Goal: Task Accomplishment & Management: Manage account settings

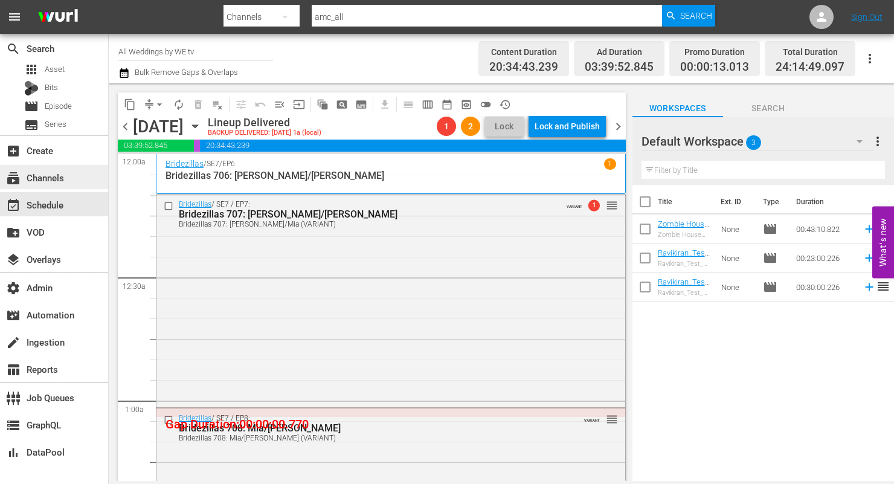
click at [49, 168] on div "subscriptions Channels" at bounding box center [54, 177] width 108 height 24
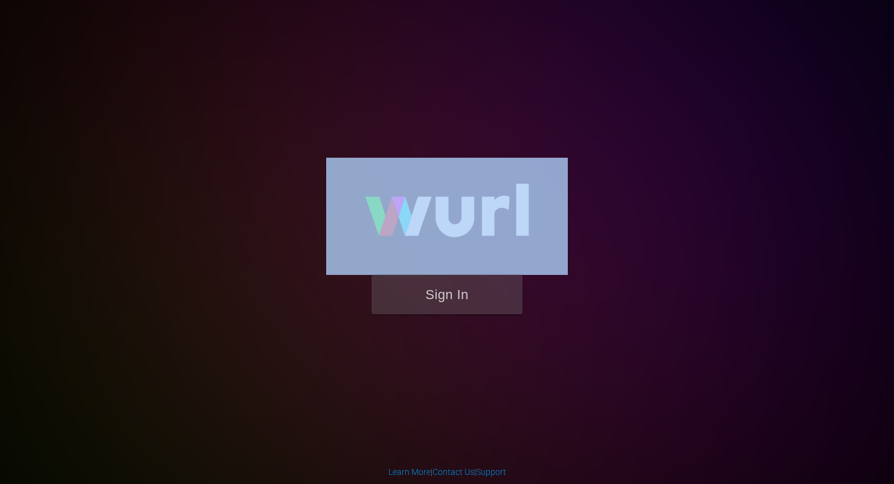
click at [455, 287] on button "Sign In" at bounding box center [446, 294] width 151 height 39
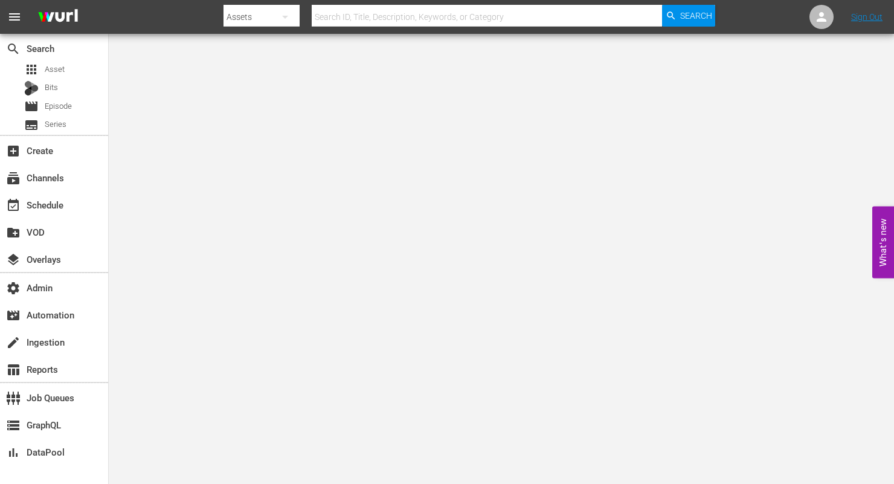
click at [284, 13] on icon "button" at bounding box center [285, 17] width 14 height 14
click at [276, 46] on div "Channels" at bounding box center [262, 50] width 48 height 19
click at [353, 10] on input "text" at bounding box center [487, 16] width 350 height 29
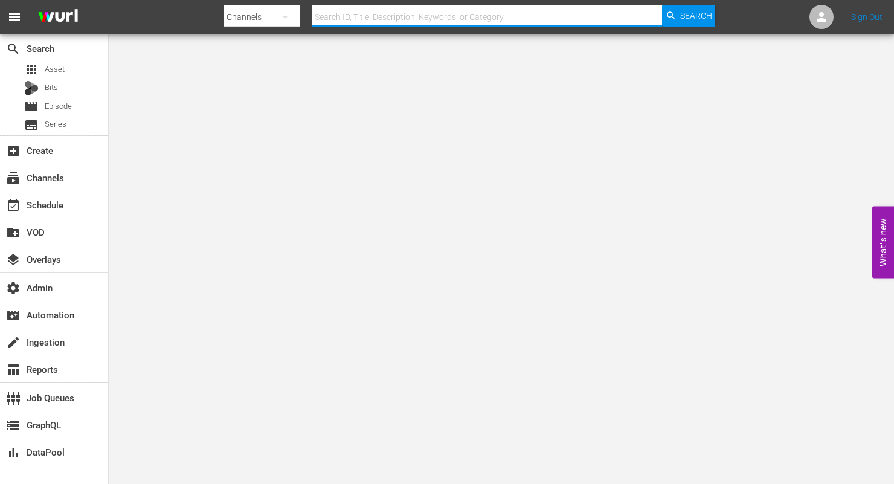
paste input "gsn_cinevault_80s_2"
type input "gsn_cinevault_80s_2"
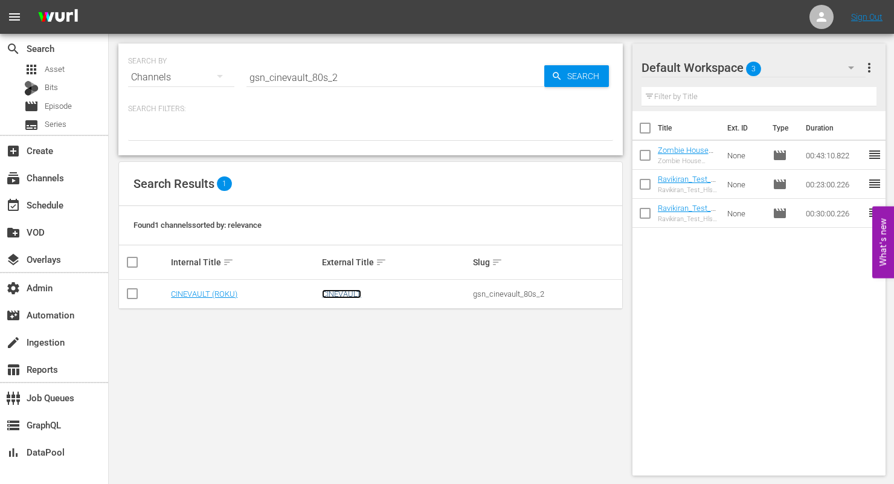
click at [347, 289] on link "CINEVAULT" at bounding box center [341, 293] width 39 height 9
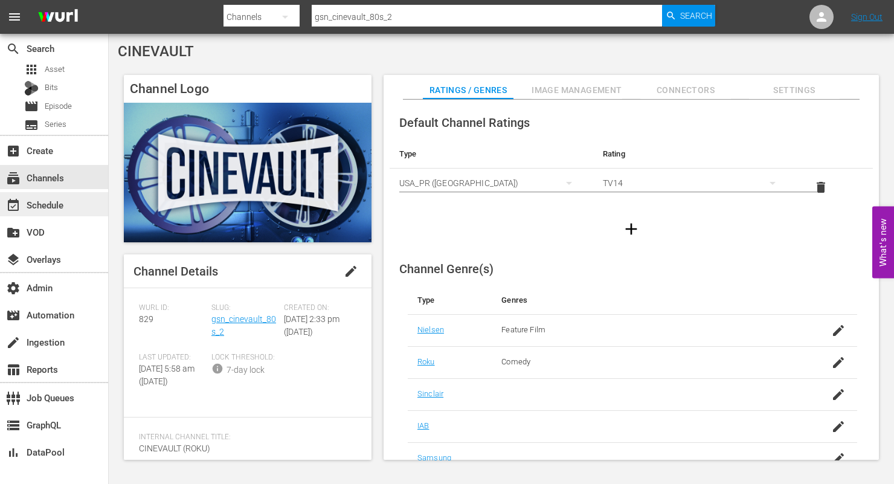
click at [55, 204] on div "event_available Schedule" at bounding box center [34, 202] width 68 height 11
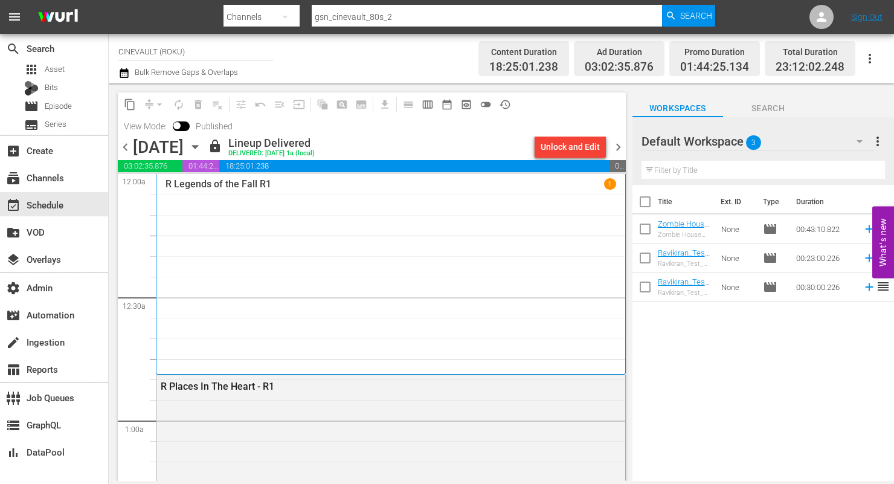
click at [615, 152] on span "chevron_right" at bounding box center [617, 146] width 15 height 15
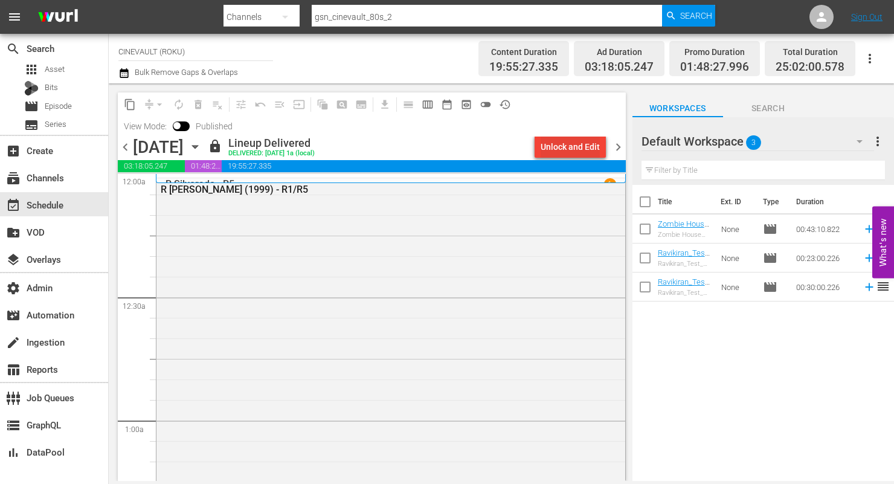
click at [577, 137] on div "Unlock and Edit" at bounding box center [569, 147] width 59 height 22
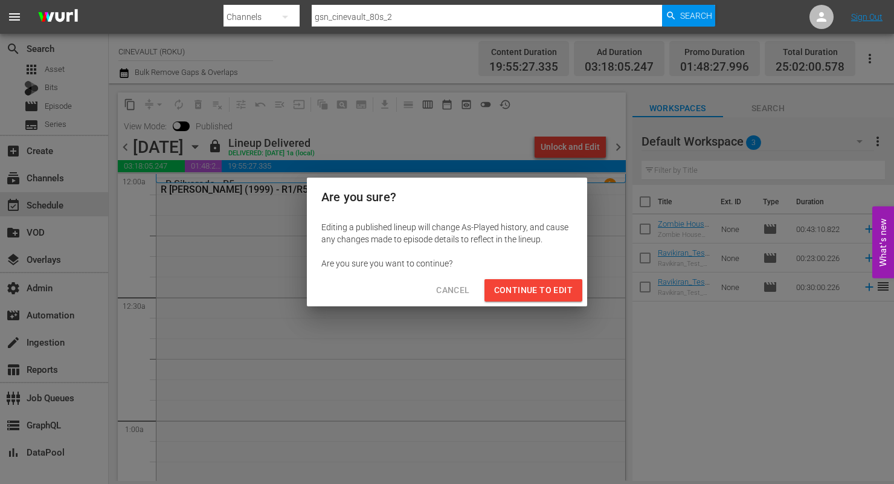
click at [532, 295] on span "Continue to Edit" at bounding box center [533, 290] width 78 height 15
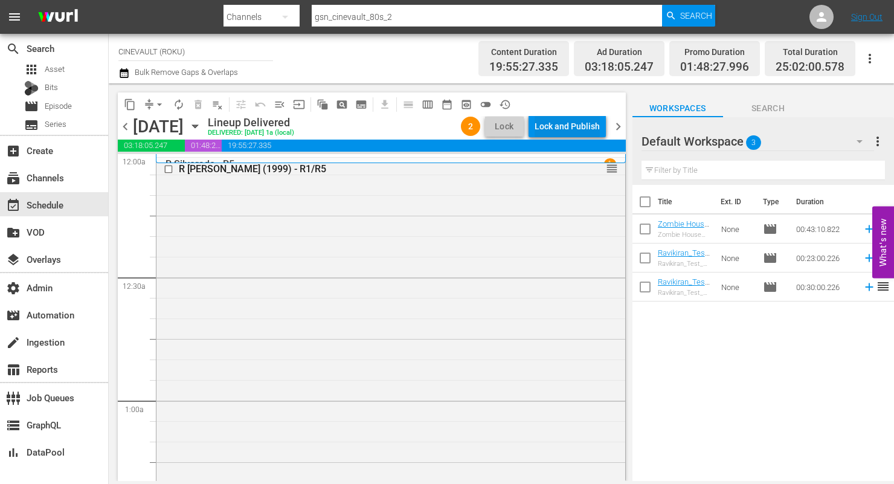
click at [561, 118] on div "Lock and Publish" at bounding box center [566, 126] width 65 height 22
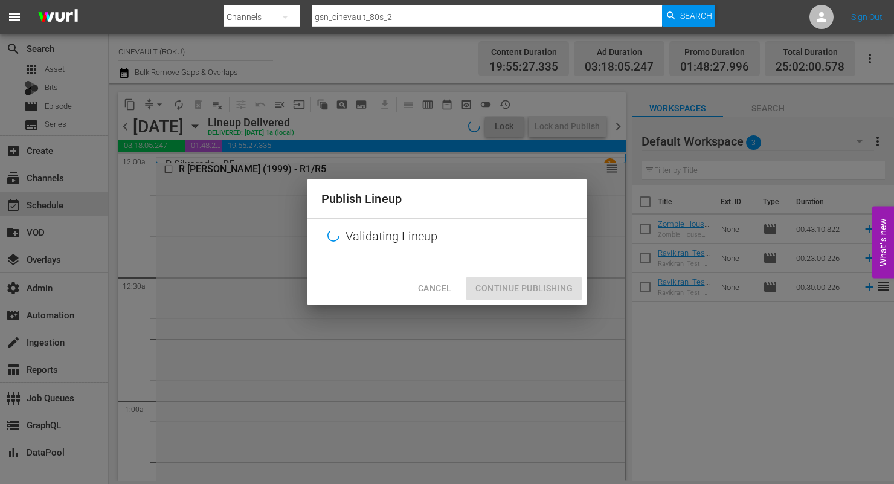
click at [528, 322] on div "Publish Lineup Validating Lineup Cancel Continue Publishing" at bounding box center [447, 242] width 894 height 484
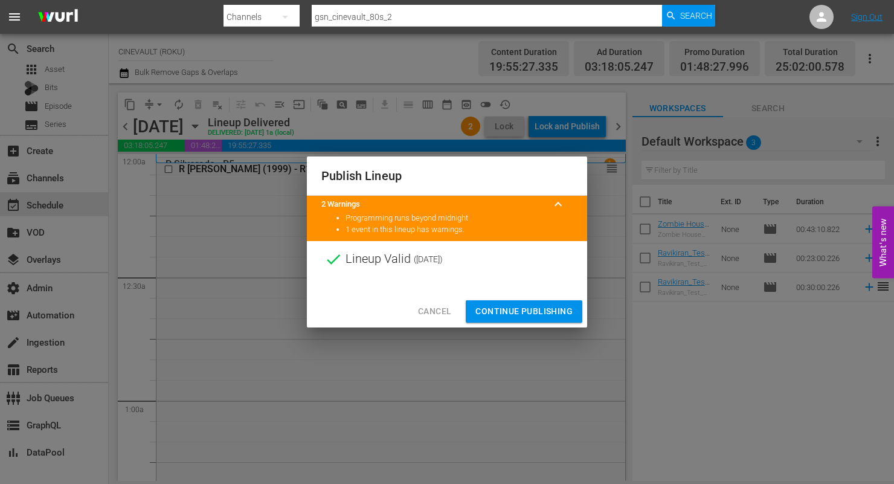
click at [534, 309] on span "Continue Publishing" at bounding box center [523, 311] width 97 height 15
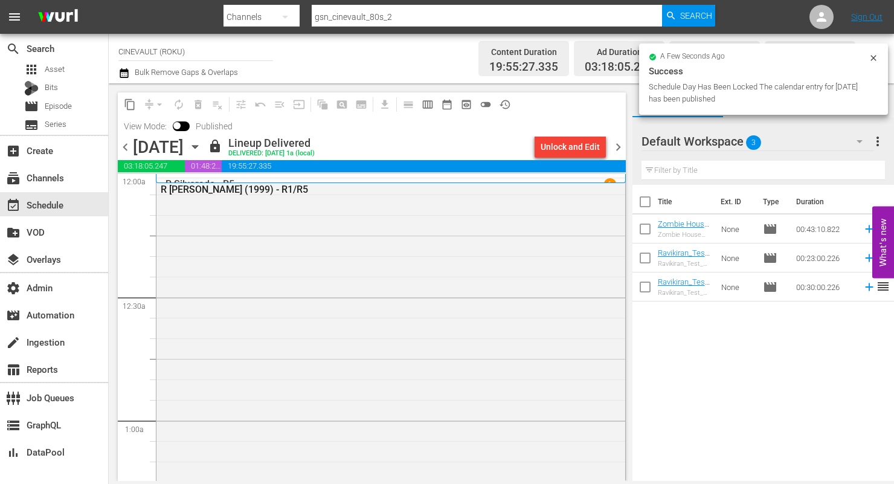
click at [616, 147] on span "chevron_right" at bounding box center [617, 146] width 15 height 15
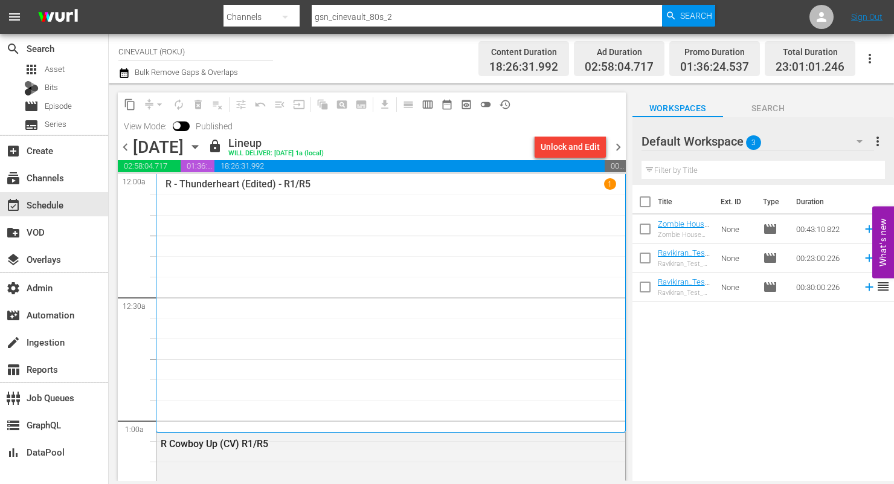
click at [579, 150] on div "Unlock and Edit" at bounding box center [569, 147] width 59 height 22
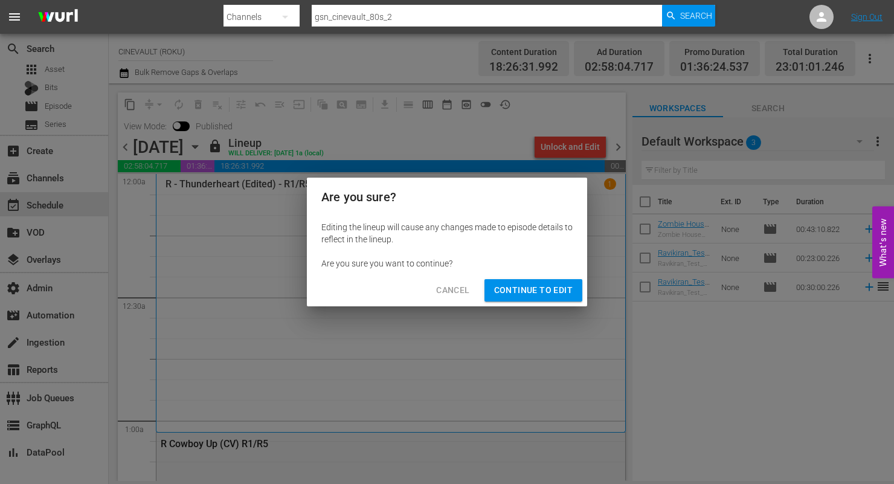
click at [520, 289] on span "Continue to Edit" at bounding box center [533, 290] width 78 height 15
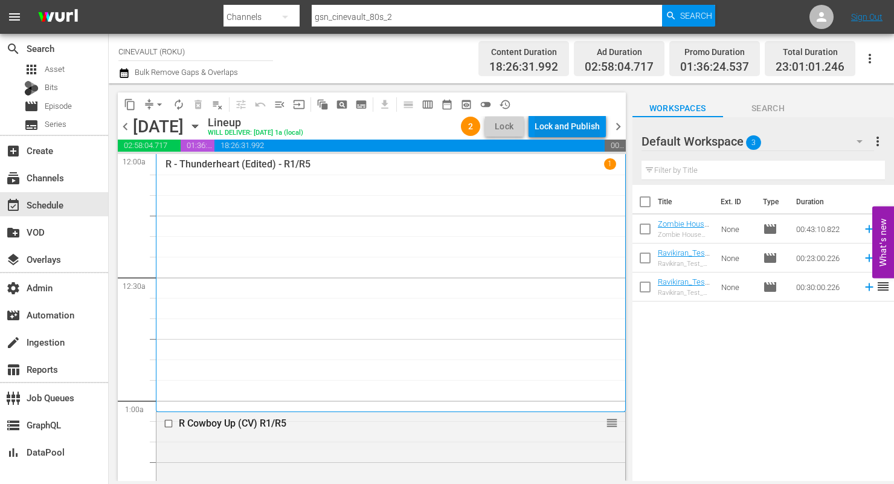
click at [580, 130] on div "Lock and Publish" at bounding box center [566, 126] width 65 height 22
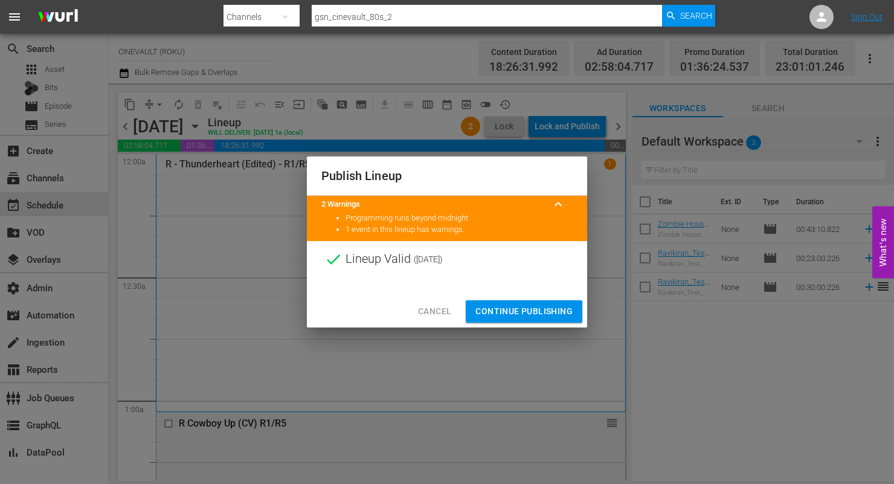
click at [537, 312] on span "Continue Publishing" at bounding box center [523, 311] width 97 height 15
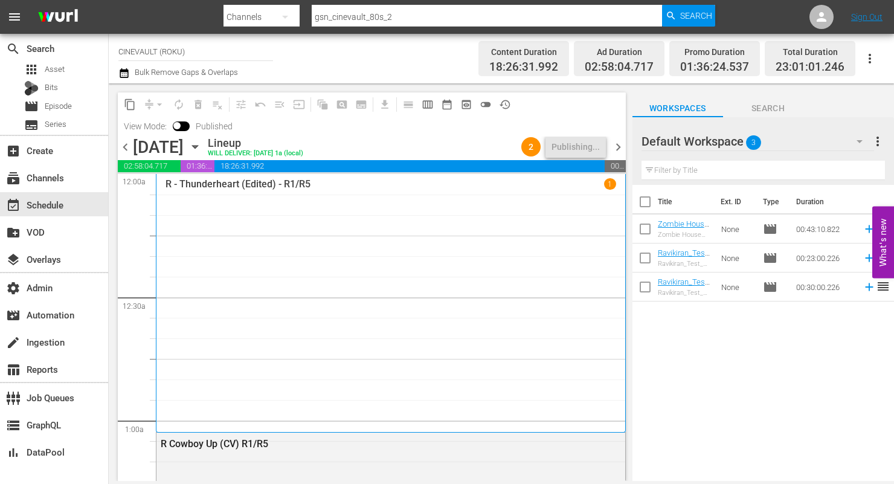
click at [617, 144] on span "chevron_right" at bounding box center [617, 146] width 15 height 15
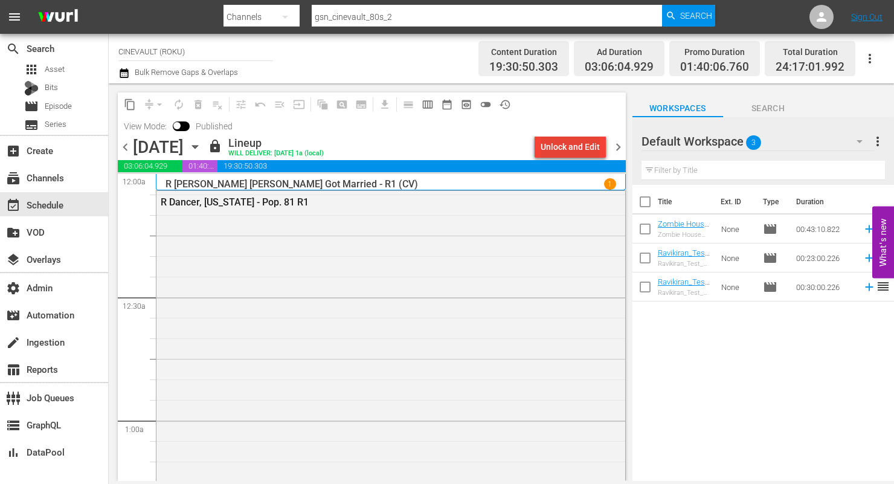
click at [573, 138] on div "Unlock and Edit" at bounding box center [569, 147] width 59 height 22
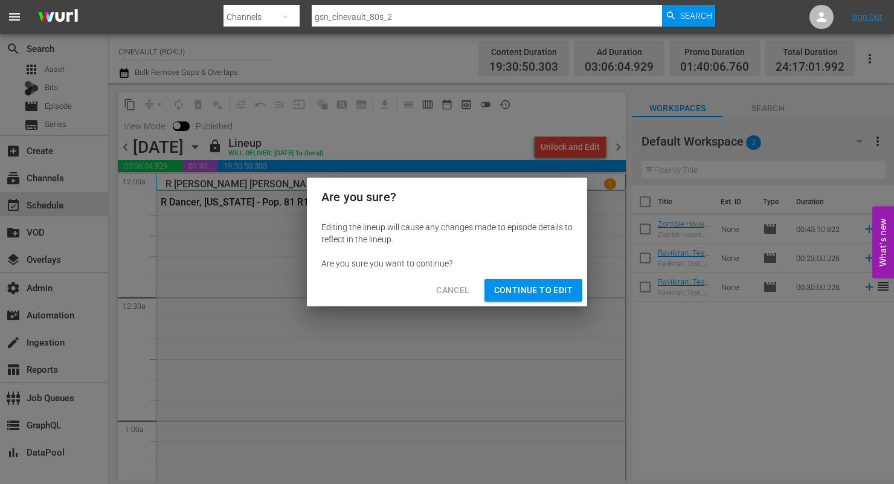
click at [548, 286] on span "Continue to Edit" at bounding box center [533, 290] width 78 height 15
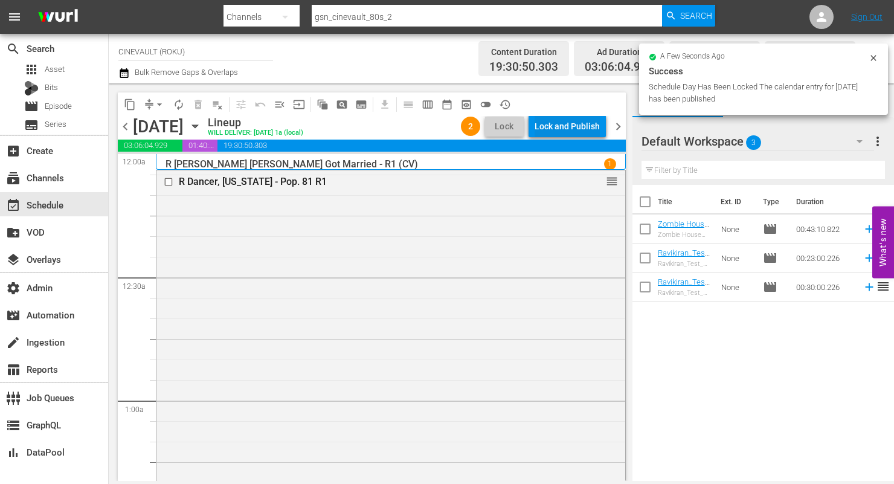
click at [577, 131] on div "Lock and Publish" at bounding box center [566, 126] width 65 height 22
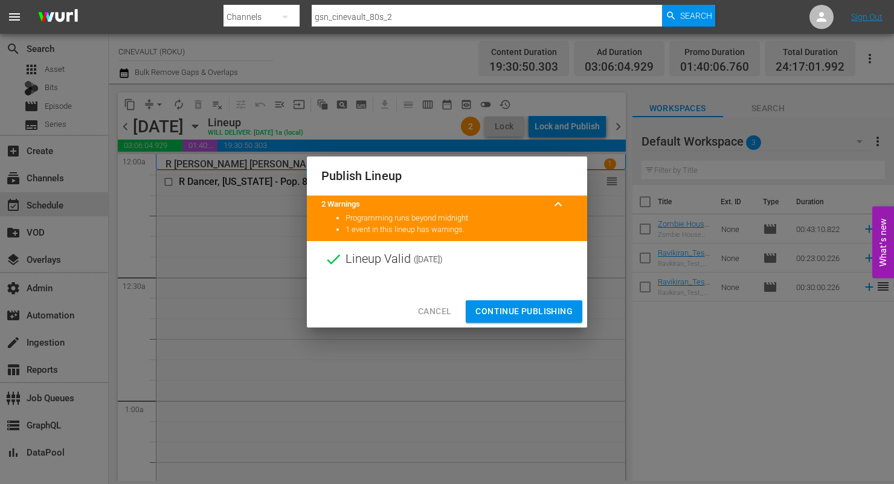
click at [521, 305] on span "Continue Publishing" at bounding box center [523, 311] width 97 height 15
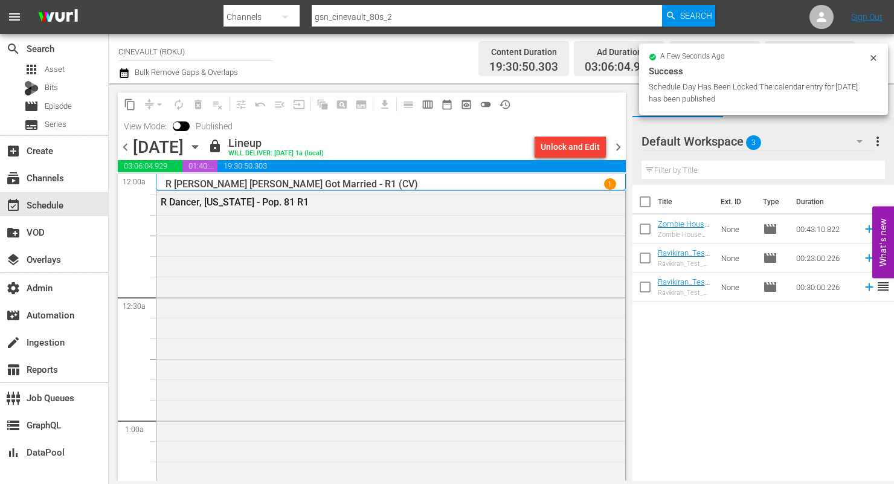
click at [124, 149] on span "chevron_left" at bounding box center [125, 146] width 15 height 15
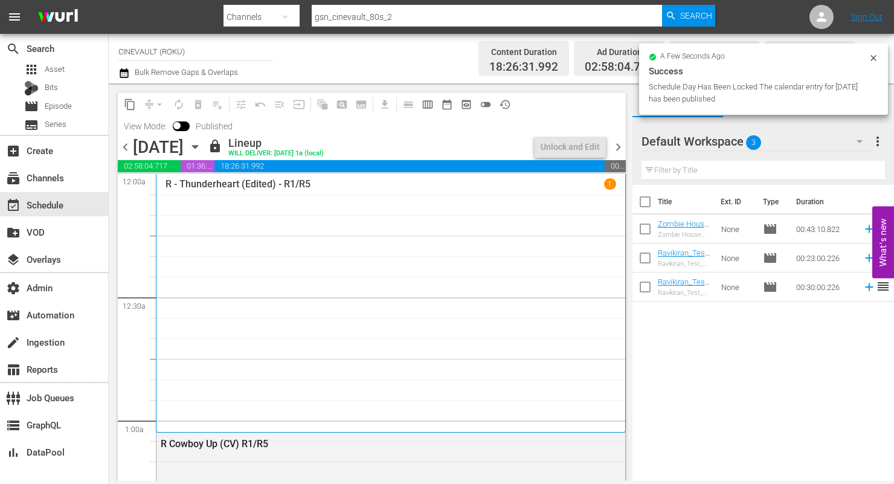
click at [124, 149] on span "chevron_left" at bounding box center [125, 146] width 15 height 15
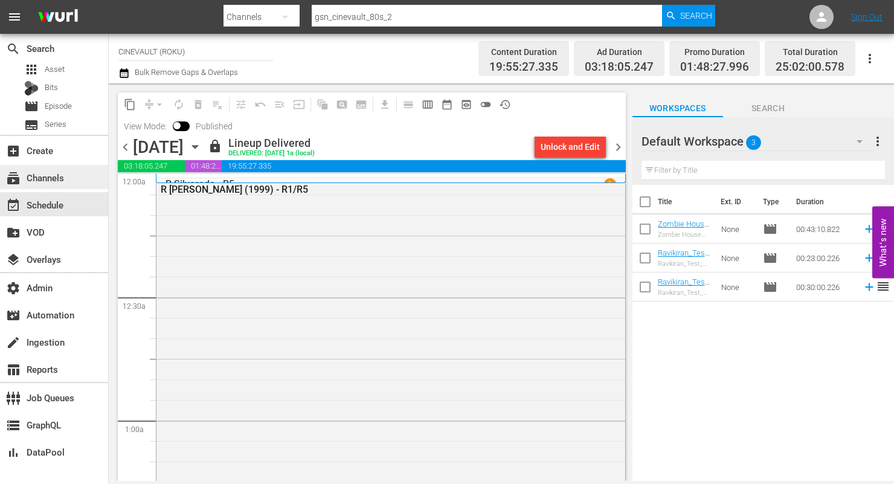
click at [62, 185] on div "subscriptions Channels" at bounding box center [54, 177] width 108 height 24
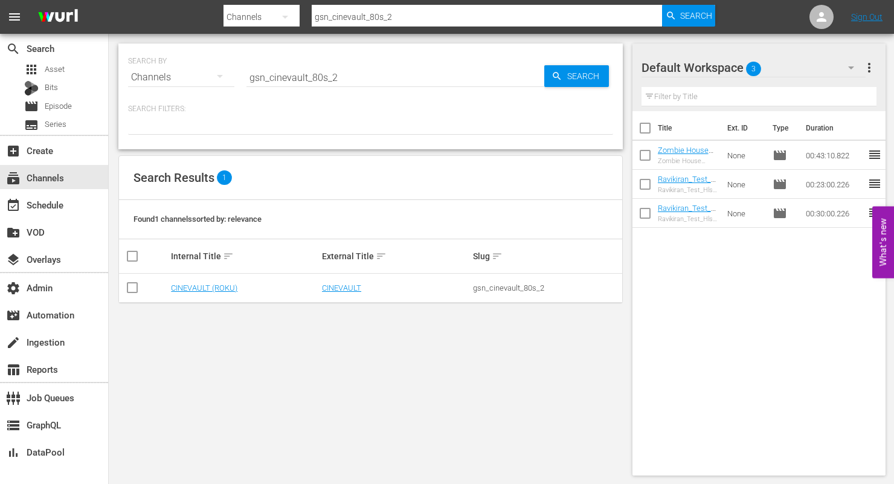
click at [299, 77] on input "gsn_cinevault_80s_2" at bounding box center [395, 77] width 298 height 29
paste input "free_tv_networks_outlaw_1"
type input "free_tv_networks_outlaw_1"
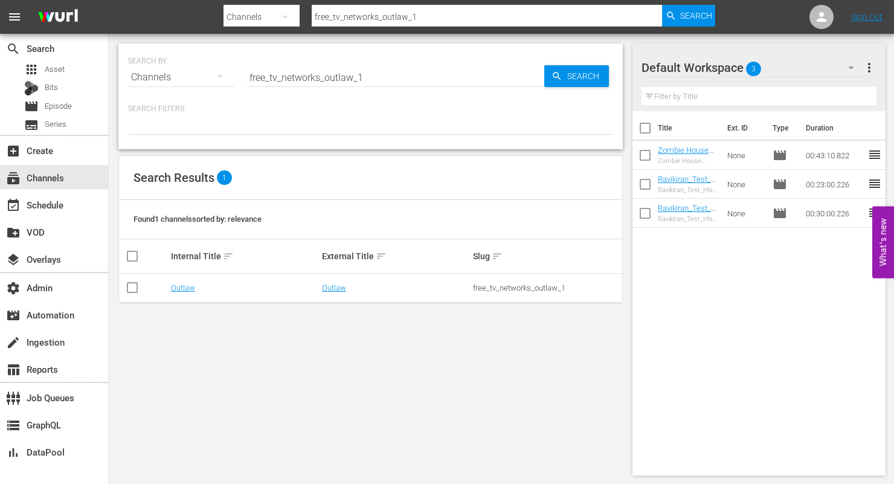
click at [339, 283] on td "Outlaw" at bounding box center [395, 287] width 151 height 29
click at [334, 288] on link "Outlaw" at bounding box center [334, 287] width 24 height 9
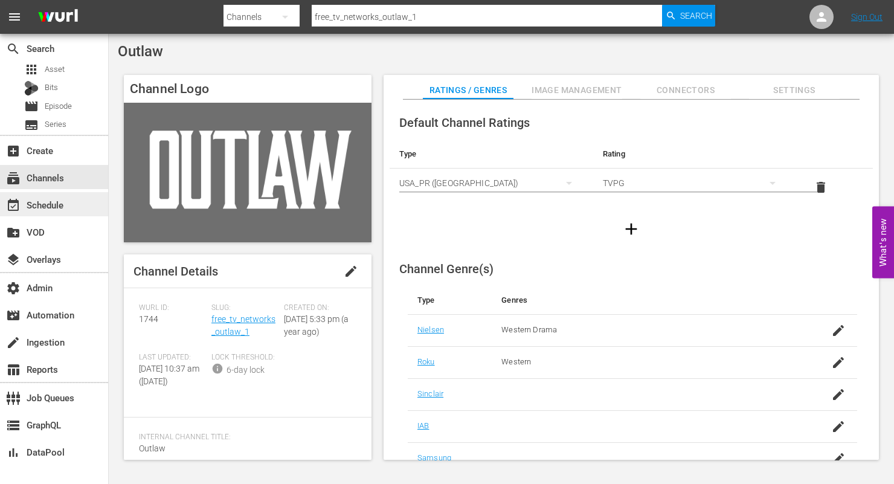
click at [56, 200] on div "event_available Schedule" at bounding box center [34, 202] width 68 height 11
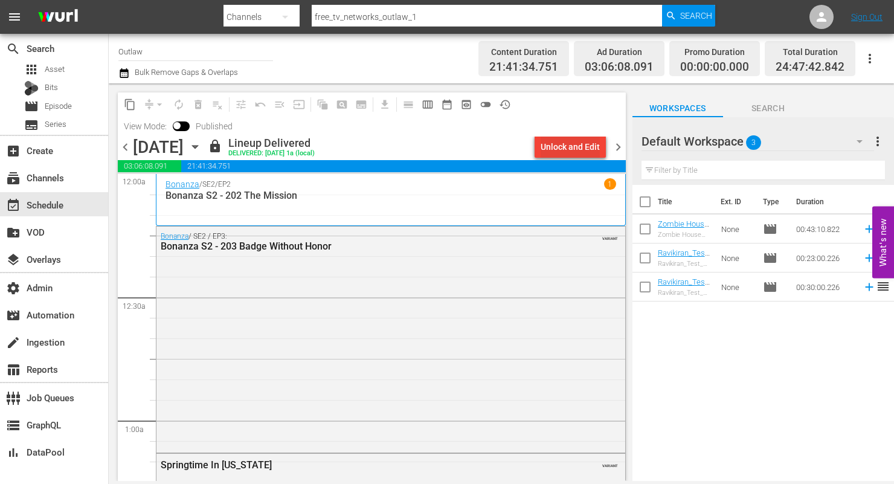
click at [578, 147] on div "Unlock and Edit" at bounding box center [569, 147] width 59 height 22
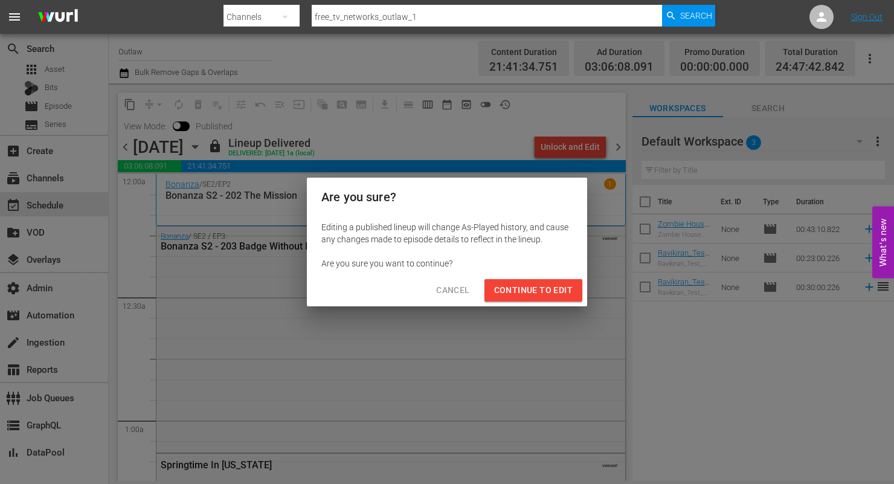
click at [534, 290] on span "Continue to Edit" at bounding box center [533, 290] width 78 height 15
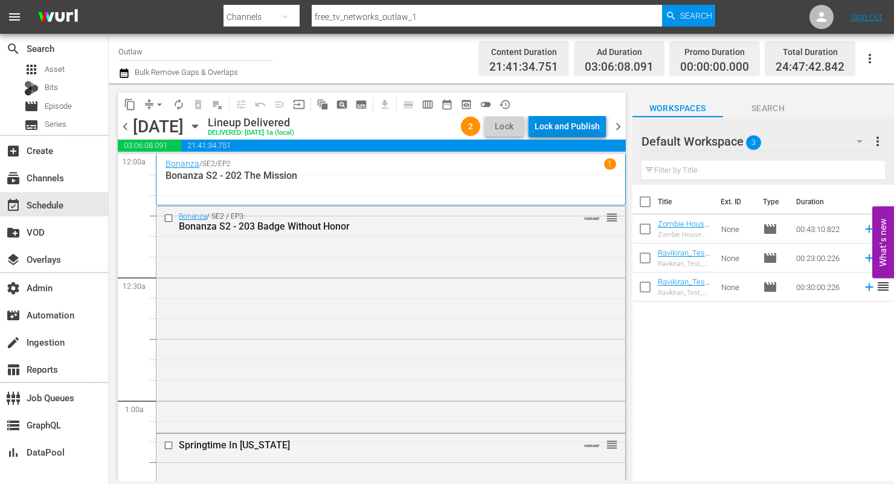
click at [569, 119] on div "Lock and Publish" at bounding box center [566, 126] width 65 height 22
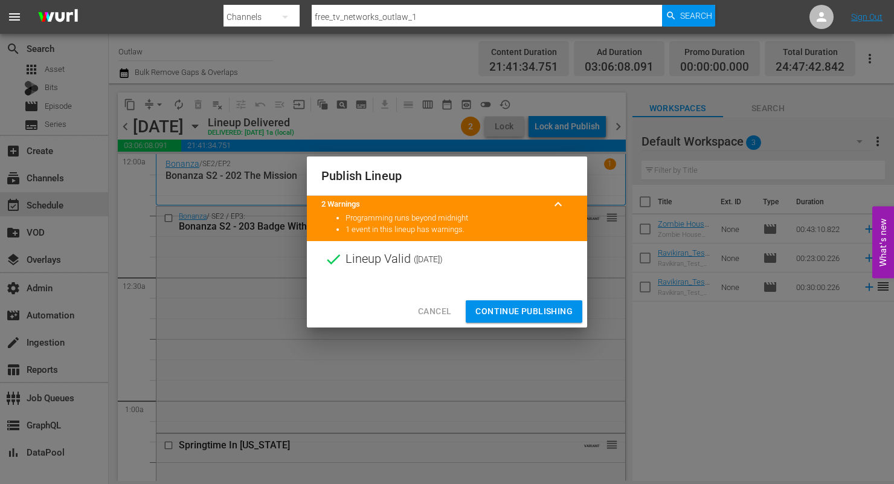
click at [531, 310] on span "Continue Publishing" at bounding box center [523, 311] width 97 height 15
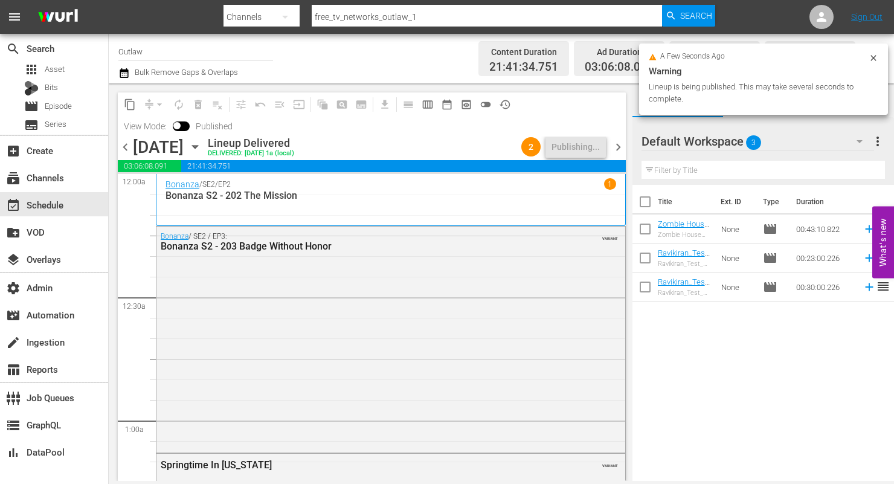
click at [618, 147] on span "chevron_right" at bounding box center [617, 146] width 15 height 15
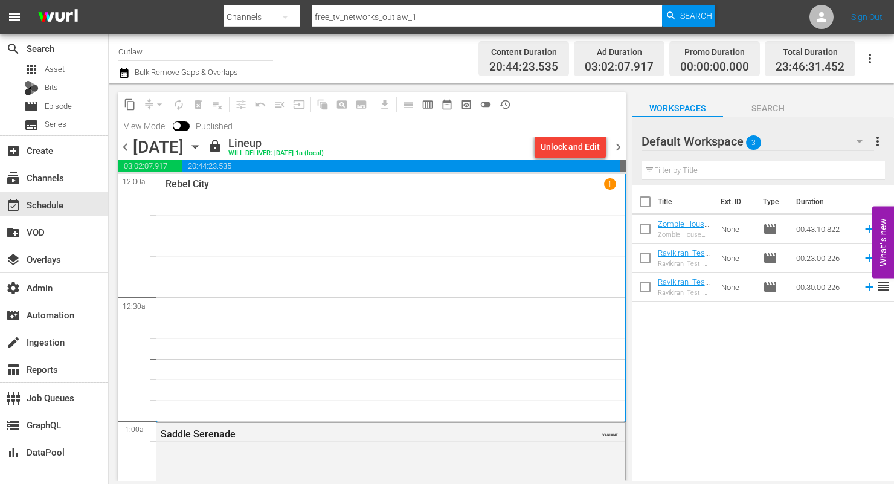
click at [575, 148] on div "Unlock and Edit" at bounding box center [569, 147] width 59 height 22
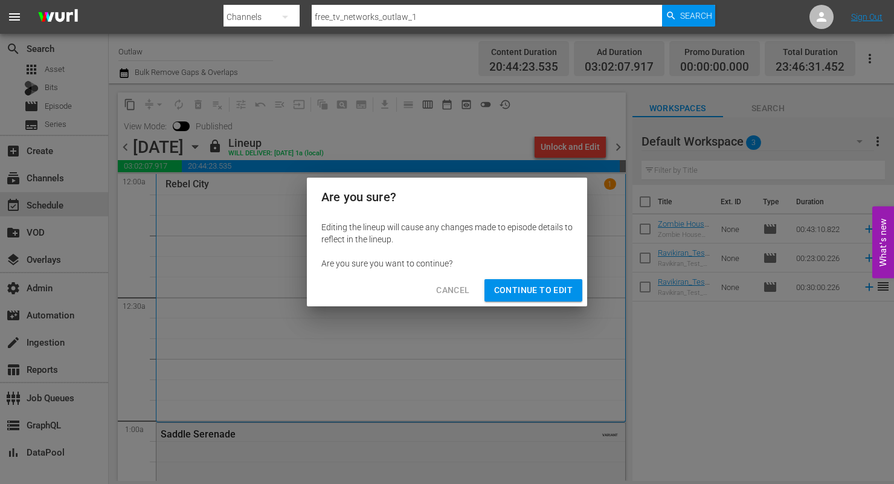
click at [543, 293] on span "Continue to Edit" at bounding box center [533, 290] width 78 height 15
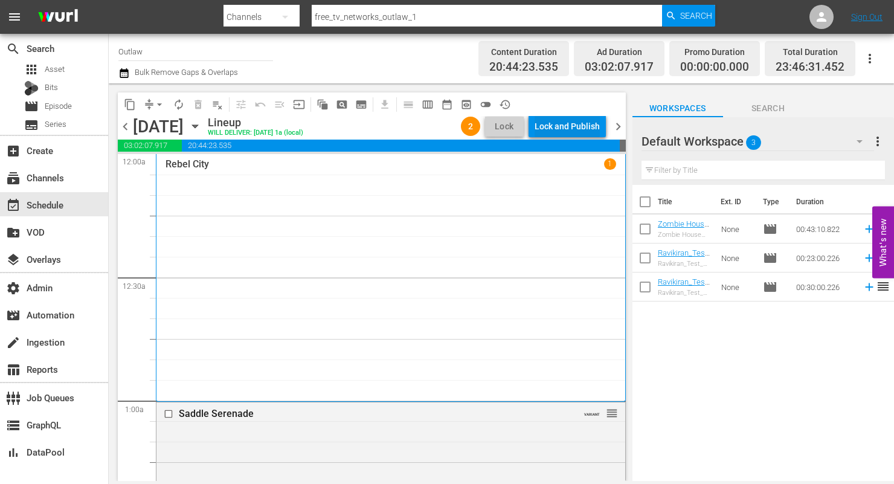
click at [578, 128] on div "Lock and Publish" at bounding box center [566, 126] width 65 height 22
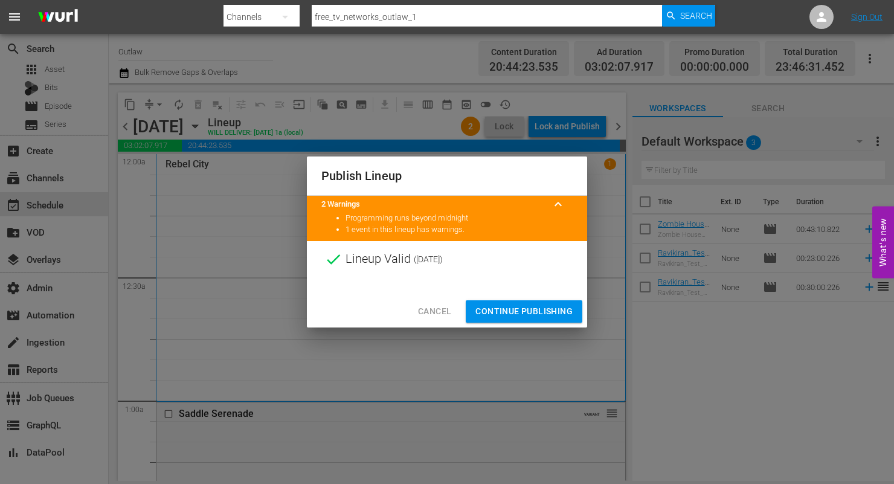
click at [500, 309] on span "Continue Publishing" at bounding box center [523, 311] width 97 height 15
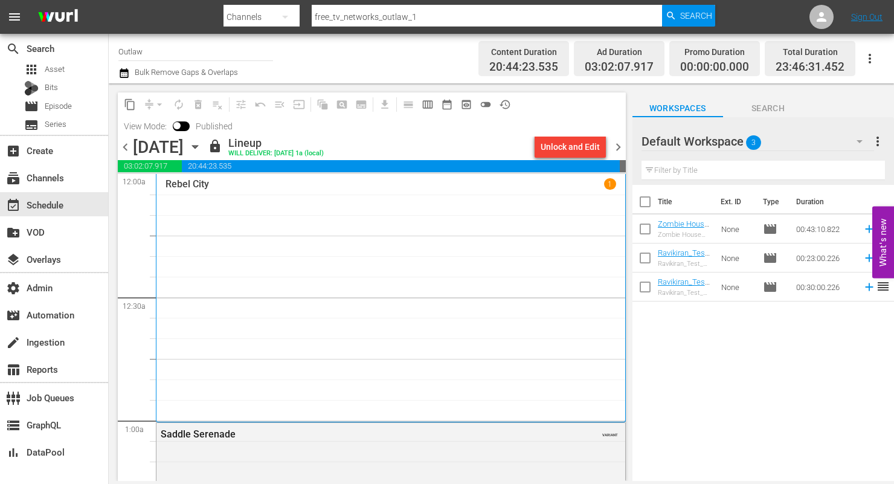
click at [613, 146] on span "chevron_right" at bounding box center [617, 146] width 15 height 15
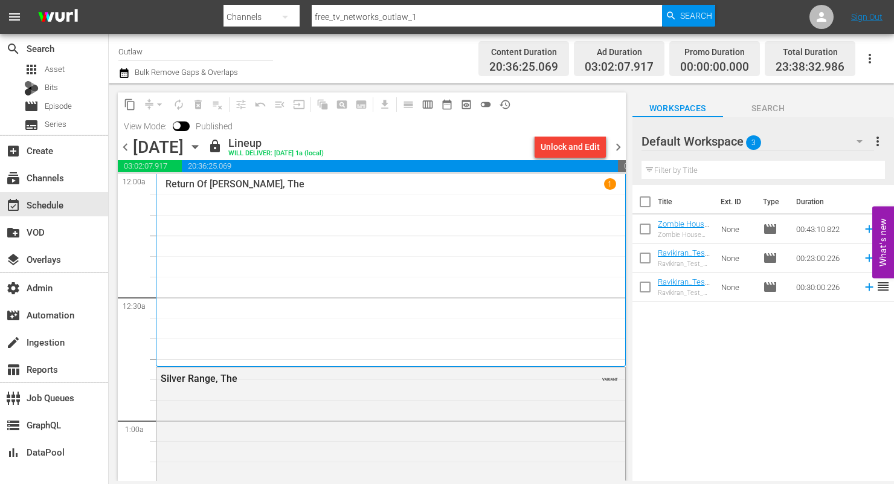
click at [580, 147] on div "Unlock and Edit" at bounding box center [569, 147] width 59 height 22
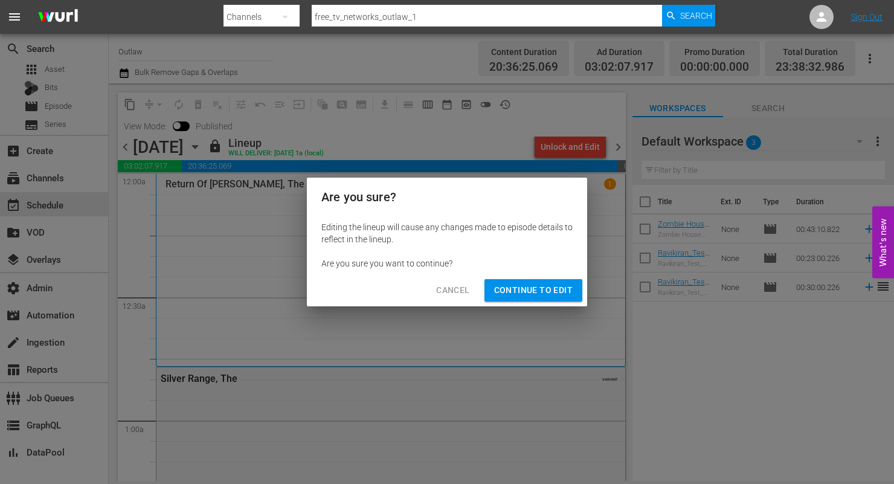
click at [551, 299] on button "Continue to Edit" at bounding box center [533, 290] width 98 height 22
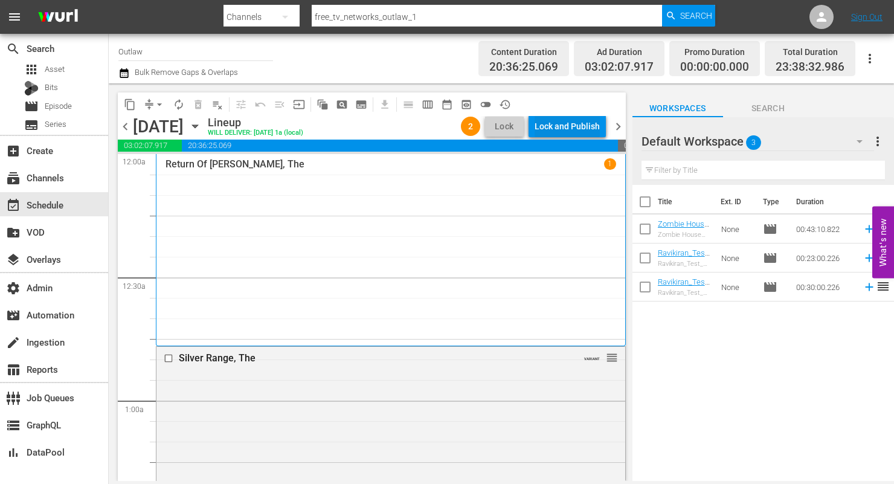
click at [559, 123] on div "Lock and Publish" at bounding box center [566, 126] width 65 height 22
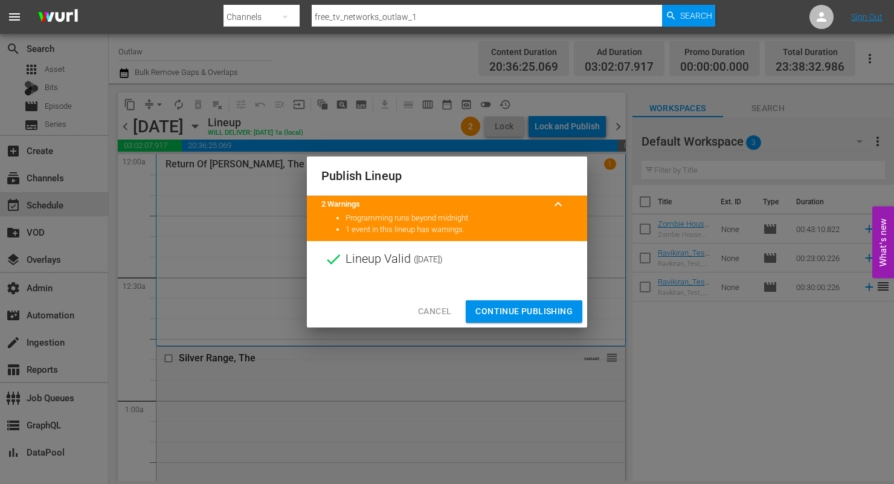
click at [529, 305] on span "Continue Publishing" at bounding box center [523, 311] width 97 height 15
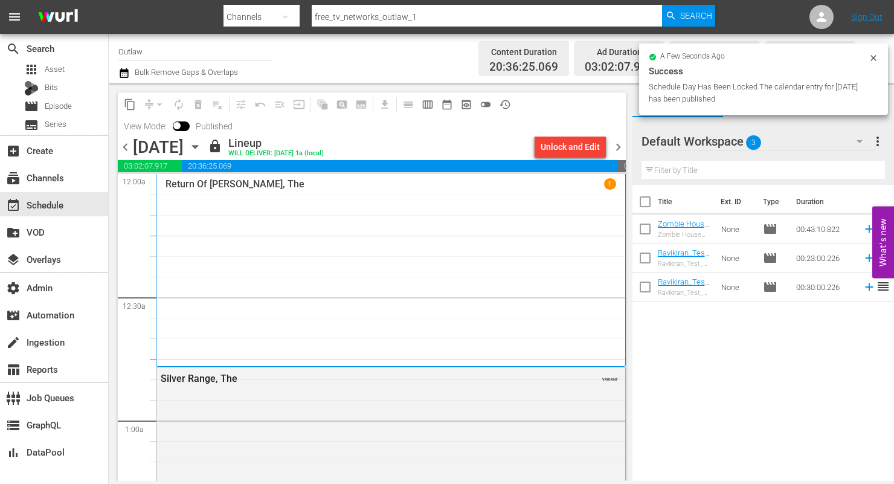
click at [872, 57] on icon at bounding box center [872, 57] width 5 height 5
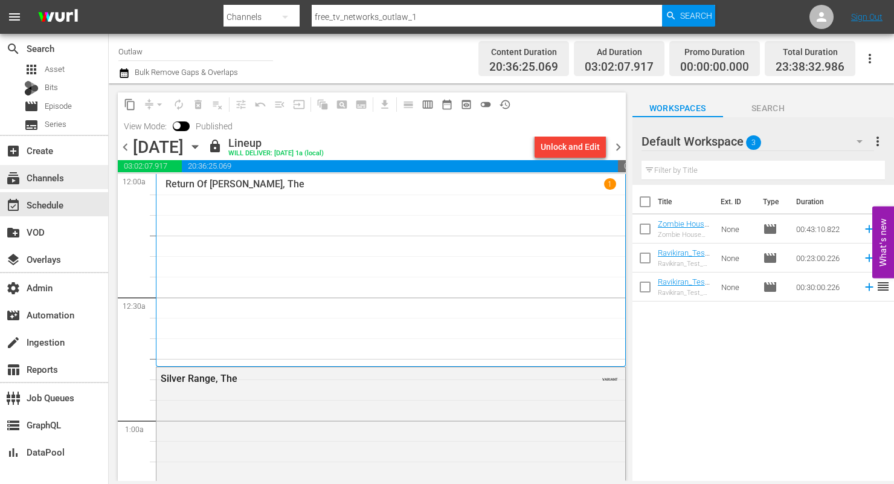
click at [62, 168] on div "subscriptions Channels" at bounding box center [54, 177] width 108 height 24
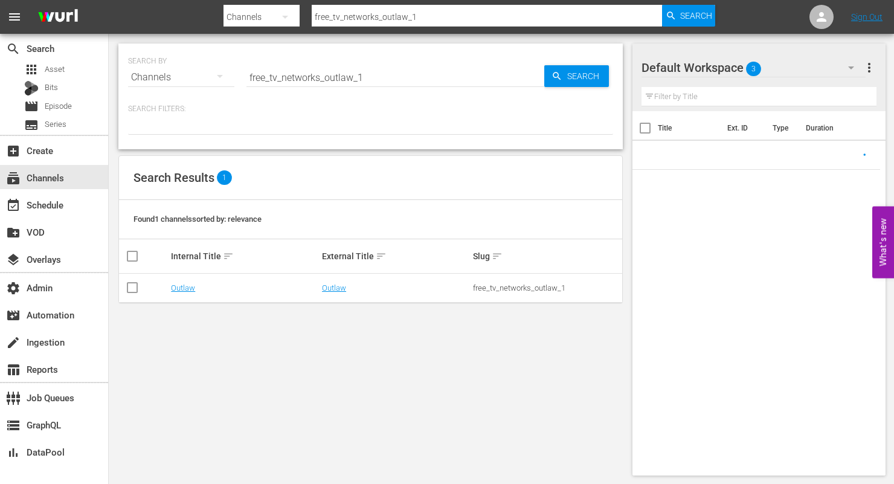
click at [304, 82] on input "free_tv_networks_outlaw_1" at bounding box center [395, 77] width 298 height 29
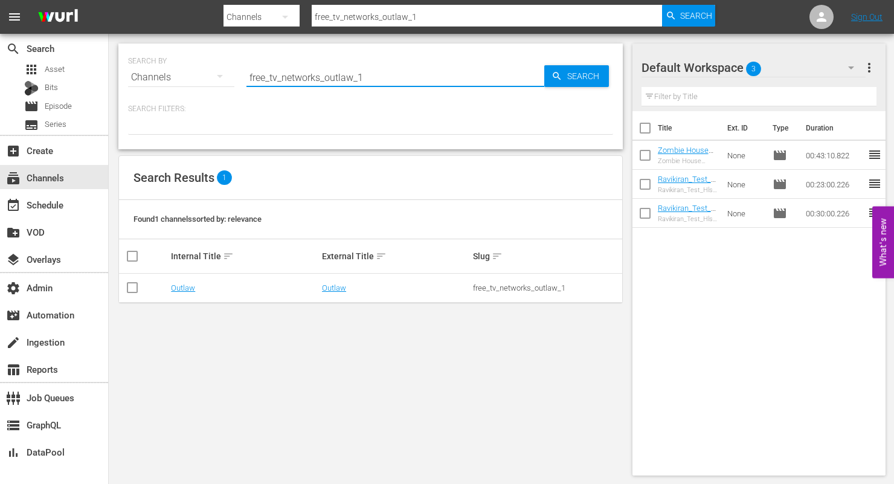
click at [304, 82] on input "free_tv_networks_outlaw_1" at bounding box center [395, 77] width 298 height 29
paste input "amc_allweddings"
type input "amc_allweddings_1"
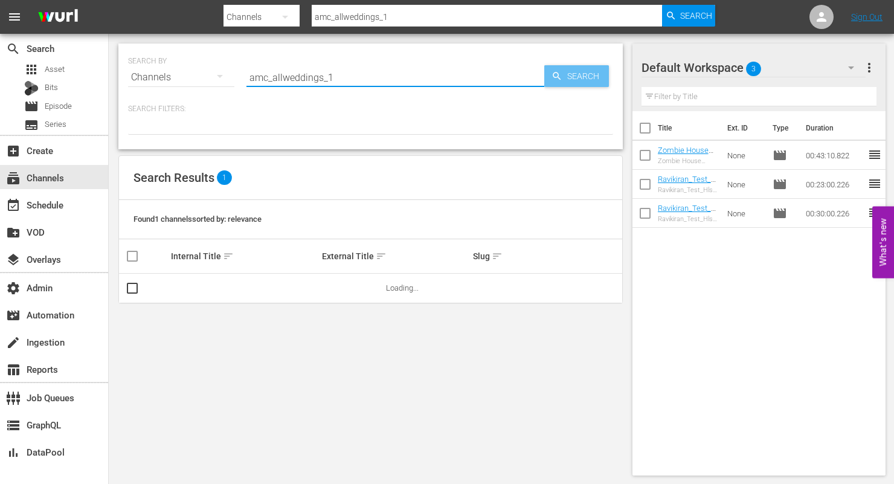
type input "amc_allweddings_1"
click at [581, 68] on span "Search" at bounding box center [585, 76] width 46 height 22
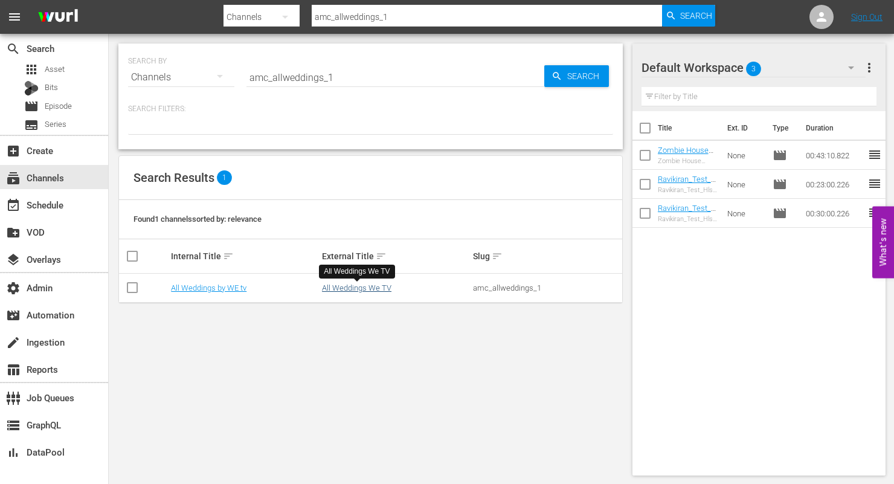
click at [360, 289] on link "All Weddings We TV" at bounding box center [356, 287] width 69 height 9
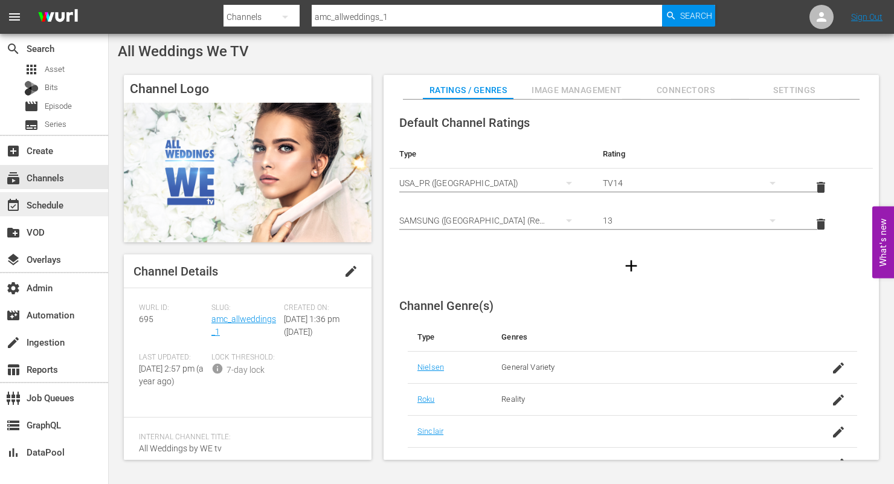
click at [63, 204] on div "event_available Schedule" at bounding box center [34, 202] width 68 height 11
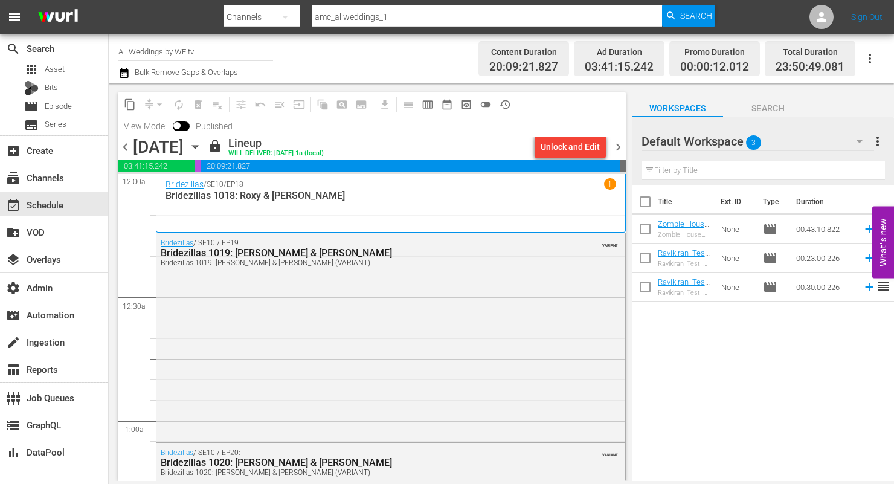
click at [124, 150] on span "chevron_left" at bounding box center [125, 146] width 15 height 15
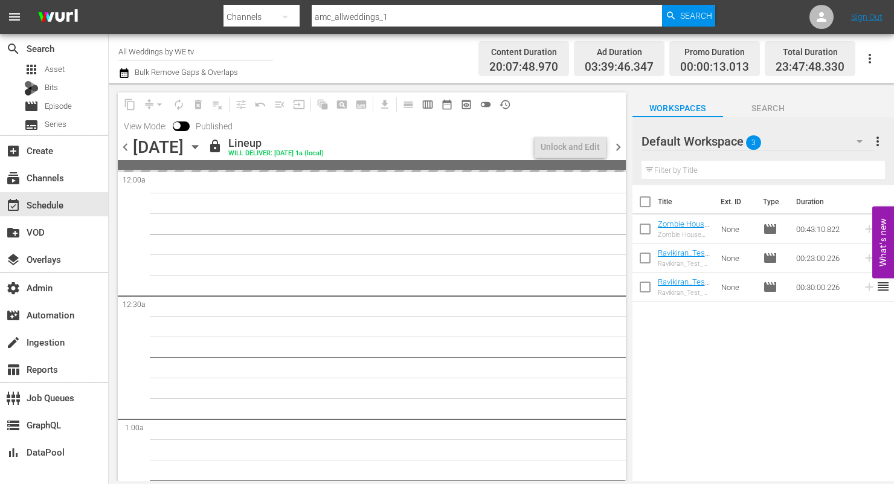
click at [124, 150] on span "chevron_left" at bounding box center [125, 146] width 15 height 15
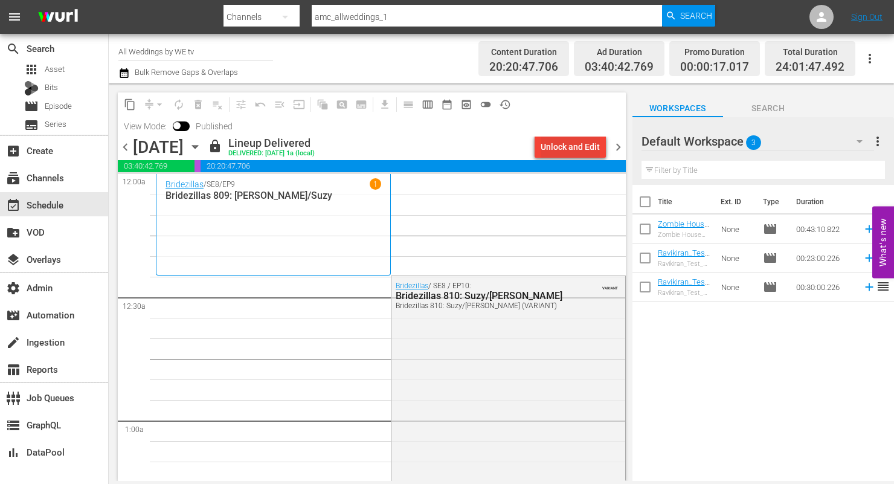
click at [578, 139] on div "Unlock and Edit" at bounding box center [569, 147] width 59 height 22
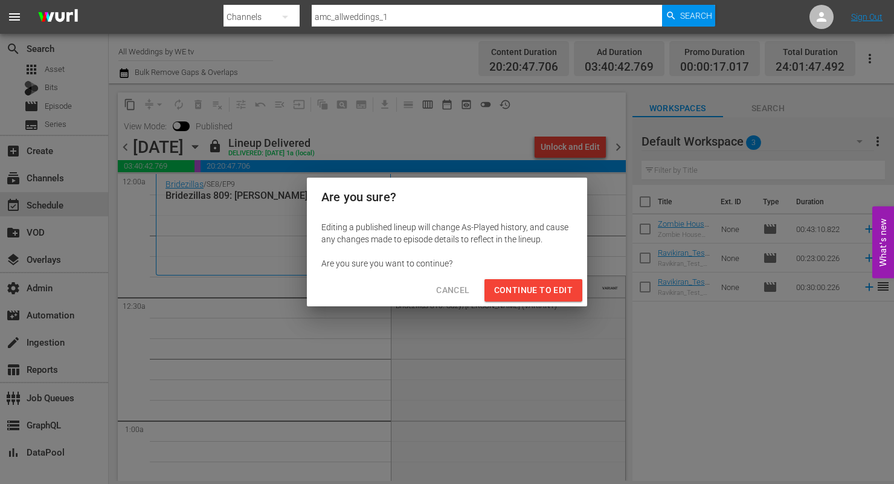
click at [534, 286] on span "Continue to Edit" at bounding box center [533, 290] width 78 height 15
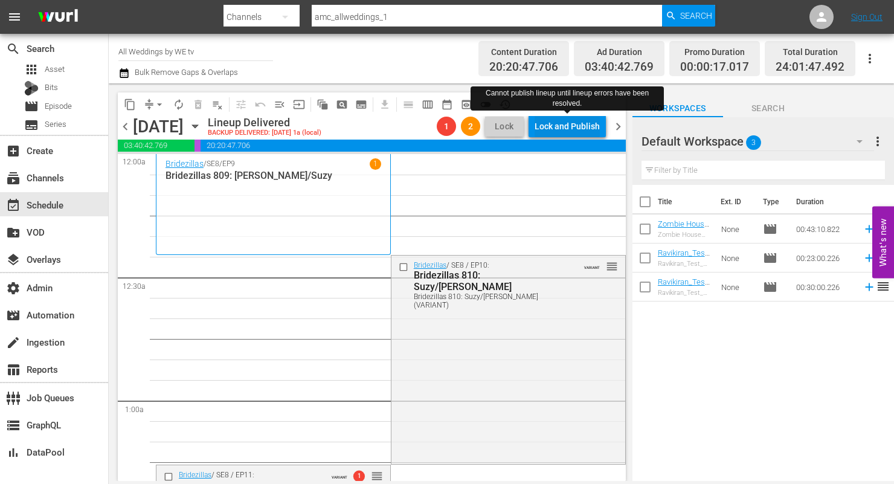
click at [566, 129] on div "Lock and Publish" at bounding box center [566, 126] width 65 height 22
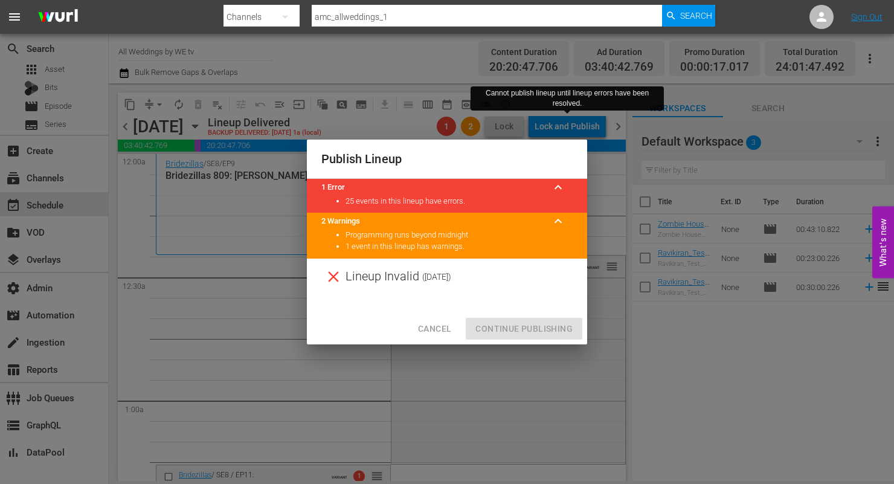
click at [335, 278] on icon at bounding box center [333, 276] width 11 height 11
click at [434, 334] on span "Cancel" at bounding box center [434, 328] width 33 height 15
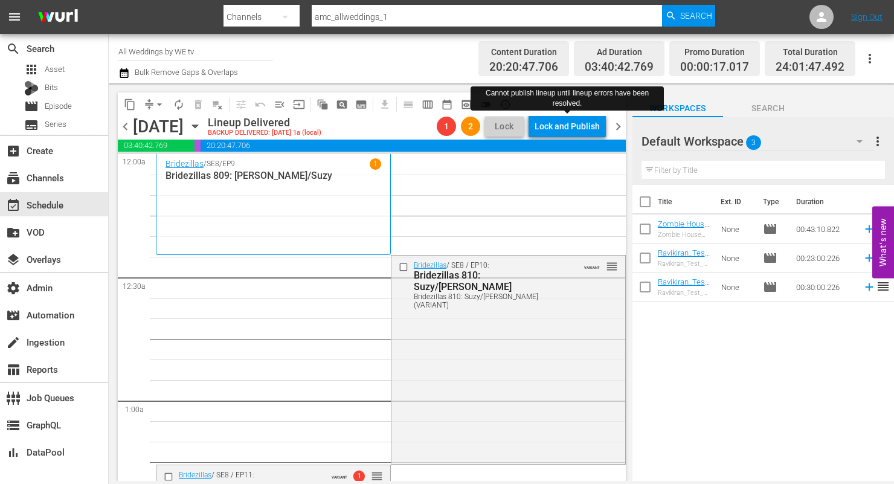
click at [618, 126] on span "chevron_right" at bounding box center [617, 126] width 15 height 15
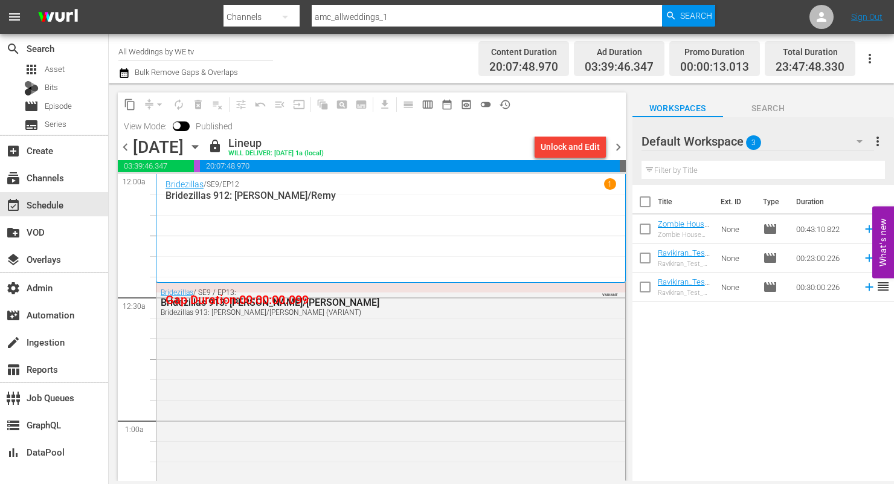
click at [127, 147] on span "chevron_left" at bounding box center [125, 146] width 15 height 15
click at [347, 13] on input "amc_allweddings_1" at bounding box center [487, 16] width 350 height 29
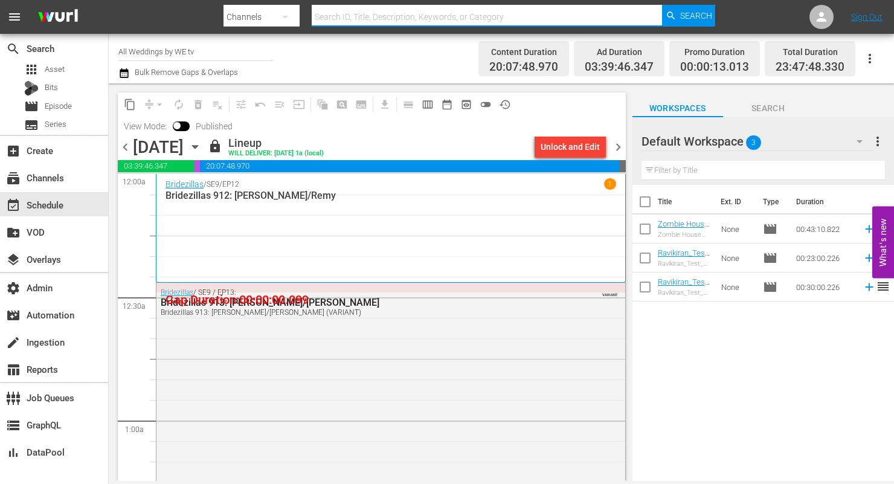
click at [284, 15] on icon "button" at bounding box center [285, 17] width 14 height 14
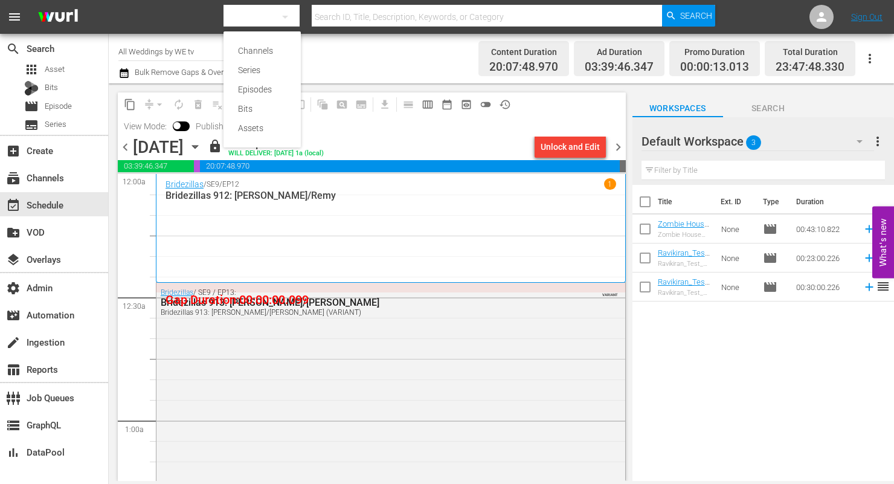
click at [269, 48] on div "Channels" at bounding box center [262, 50] width 48 height 19
click at [127, 146] on span "chevron_left" at bounding box center [125, 146] width 15 height 15
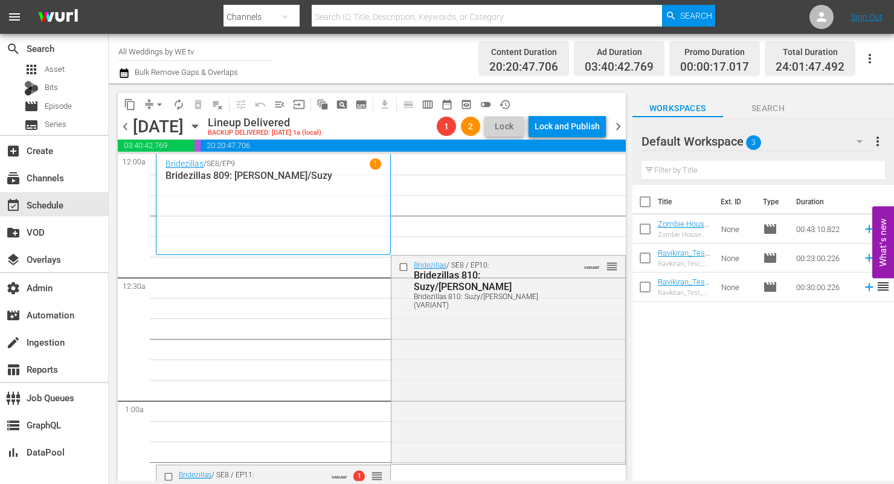
click at [278, 49] on div "Channel Title All Weddings by WE tv Bulk Remove Gaps & Overlaps" at bounding box center [309, 58] width 383 height 43
click at [262, 47] on input "All Weddings by WE tv" at bounding box center [195, 51] width 155 height 29
type input "All Weddings by WE t"
